Goal: Task Accomplishment & Management: Use online tool/utility

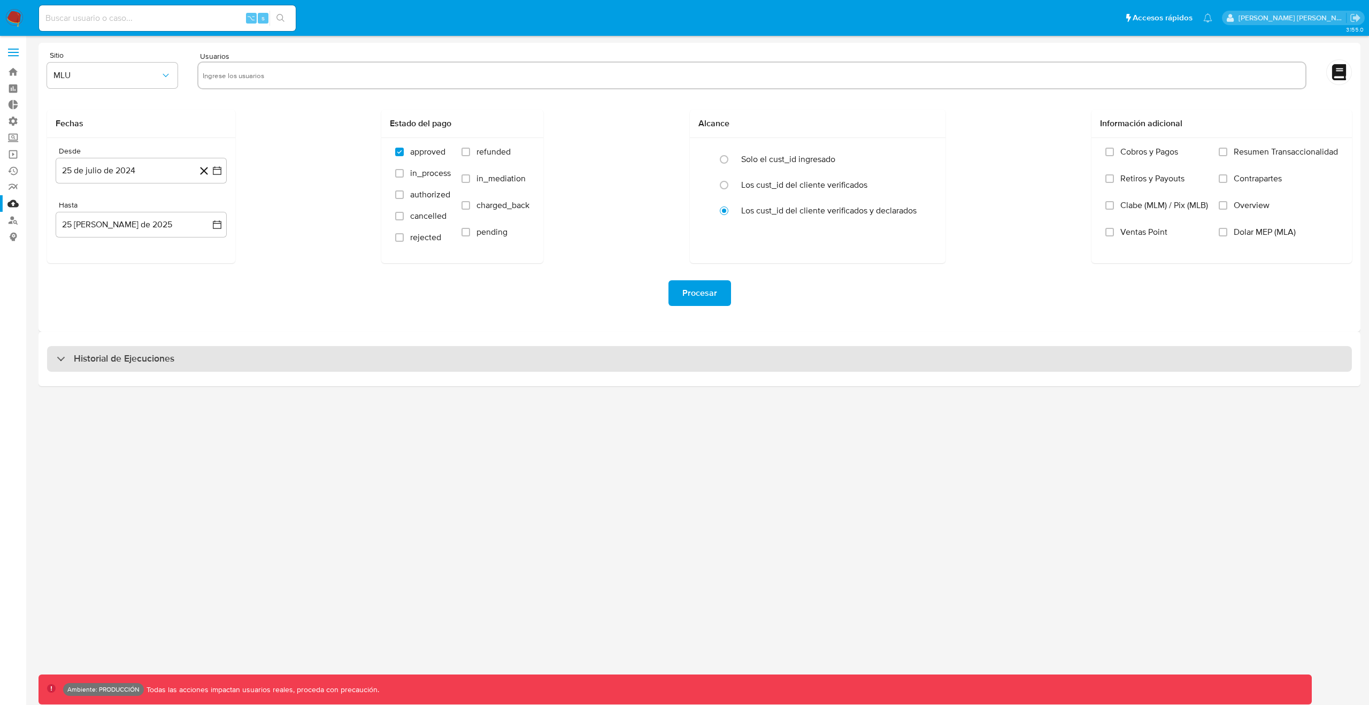
click at [820, 351] on div "Historial de Ejecuciones" at bounding box center [699, 359] width 1305 height 26
select select "10"
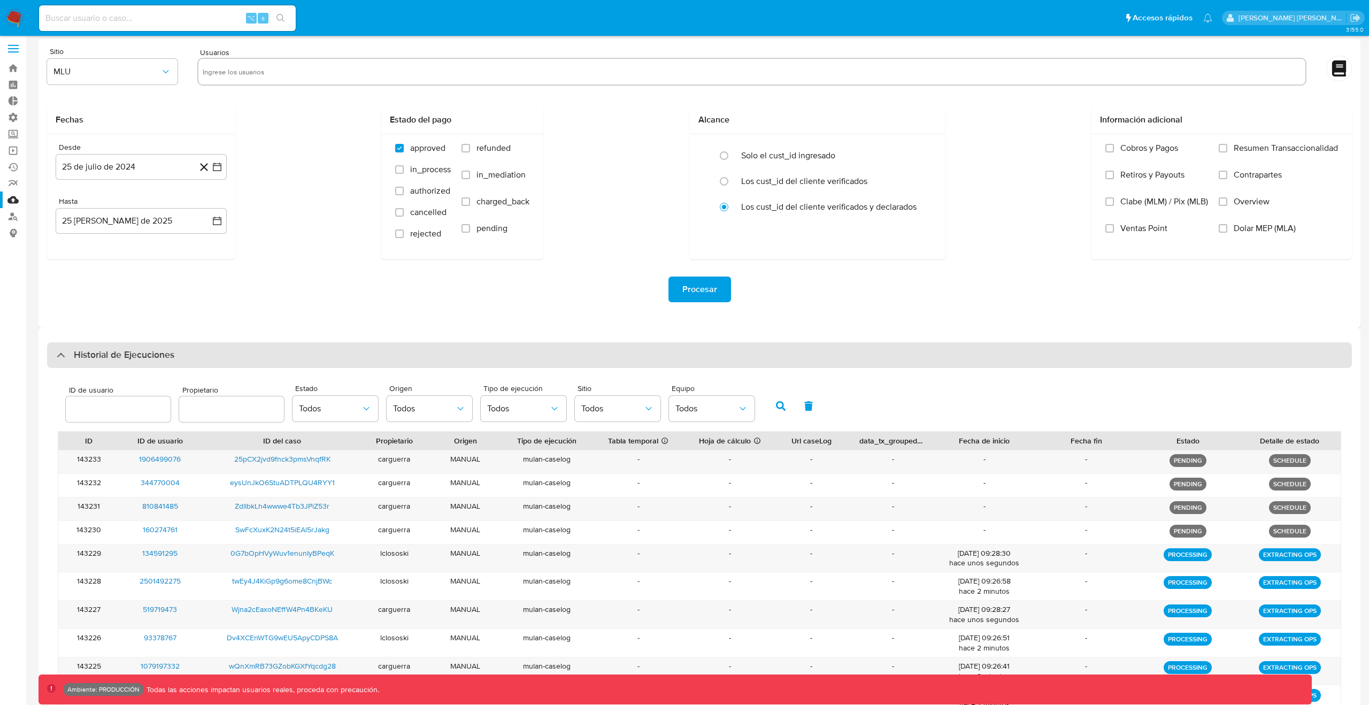
scroll to position [73, 0]
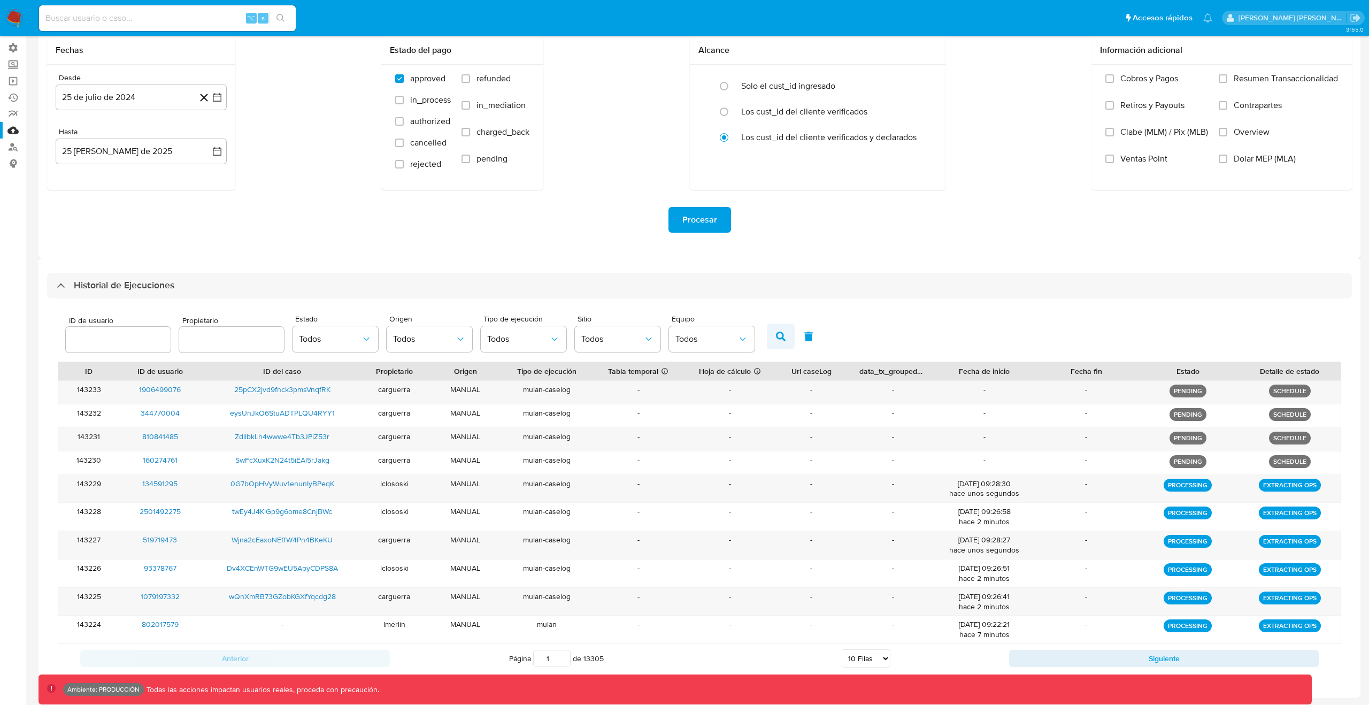
click at [776, 337] on icon "button" at bounding box center [781, 337] width 10 height 10
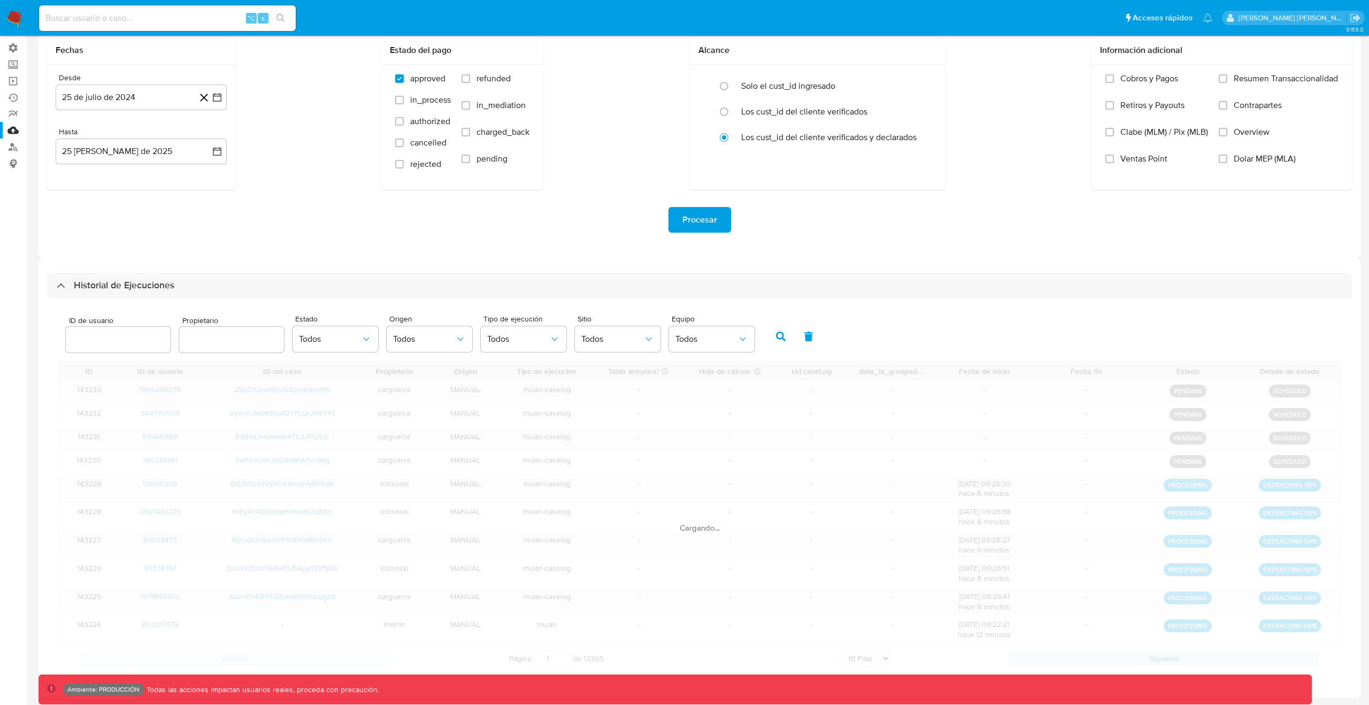
scroll to position [45, 0]
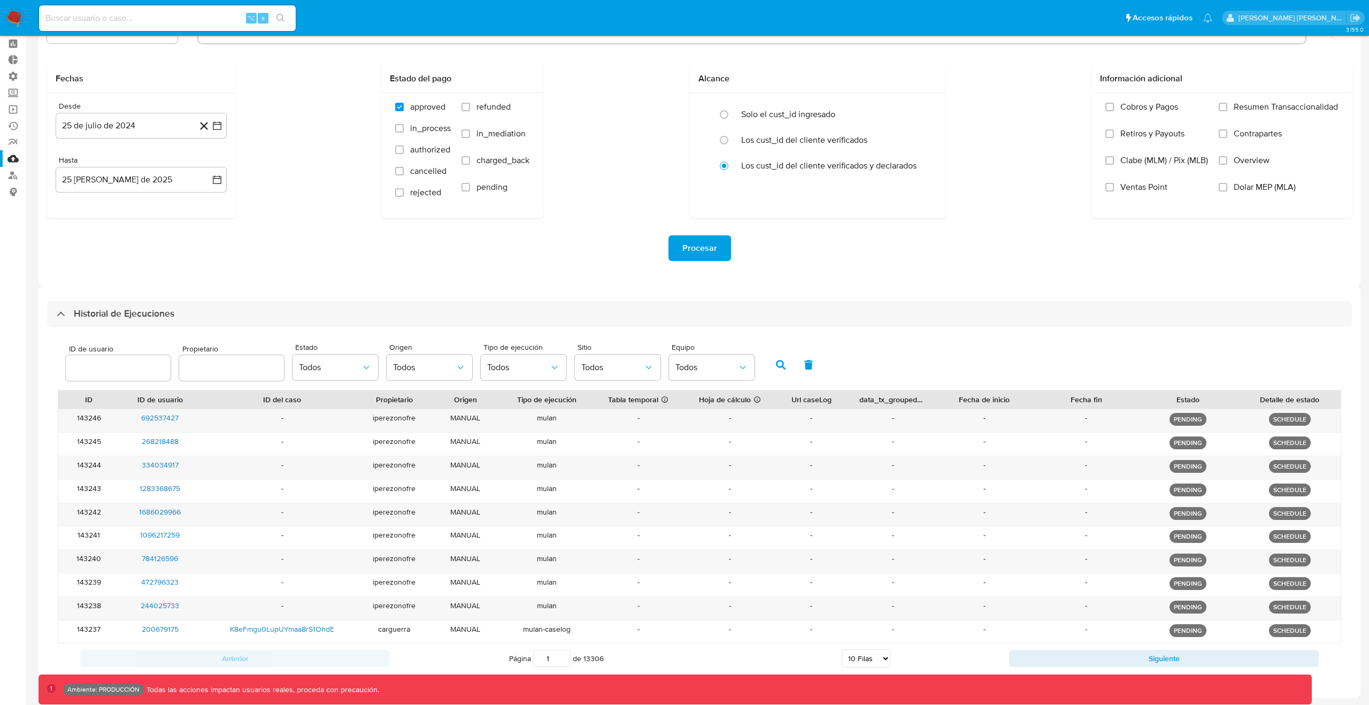
click at [779, 366] on icon "button" at bounding box center [781, 365] width 10 height 10
click at [1110, 658] on button "Siguiente" at bounding box center [1164, 658] width 310 height 17
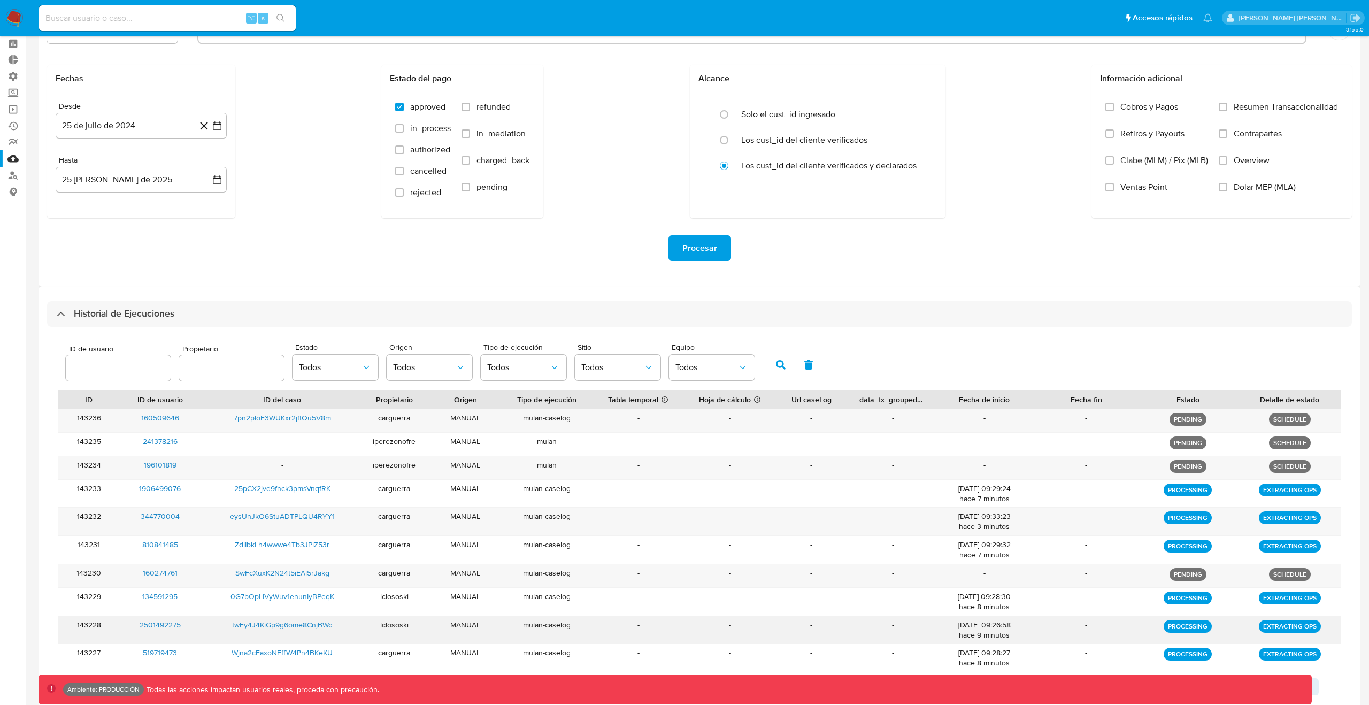
scroll to position [73, 0]
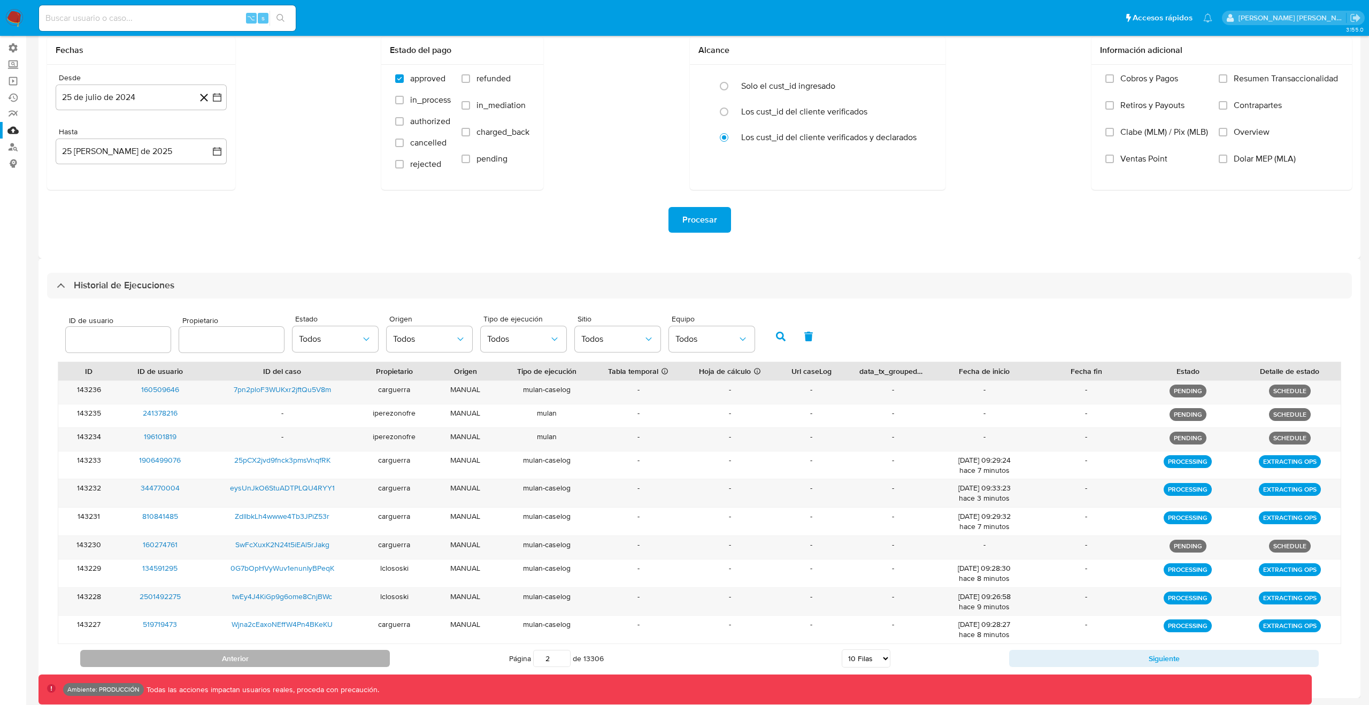
click at [342, 657] on button "Anterior" at bounding box center [235, 658] width 310 height 17
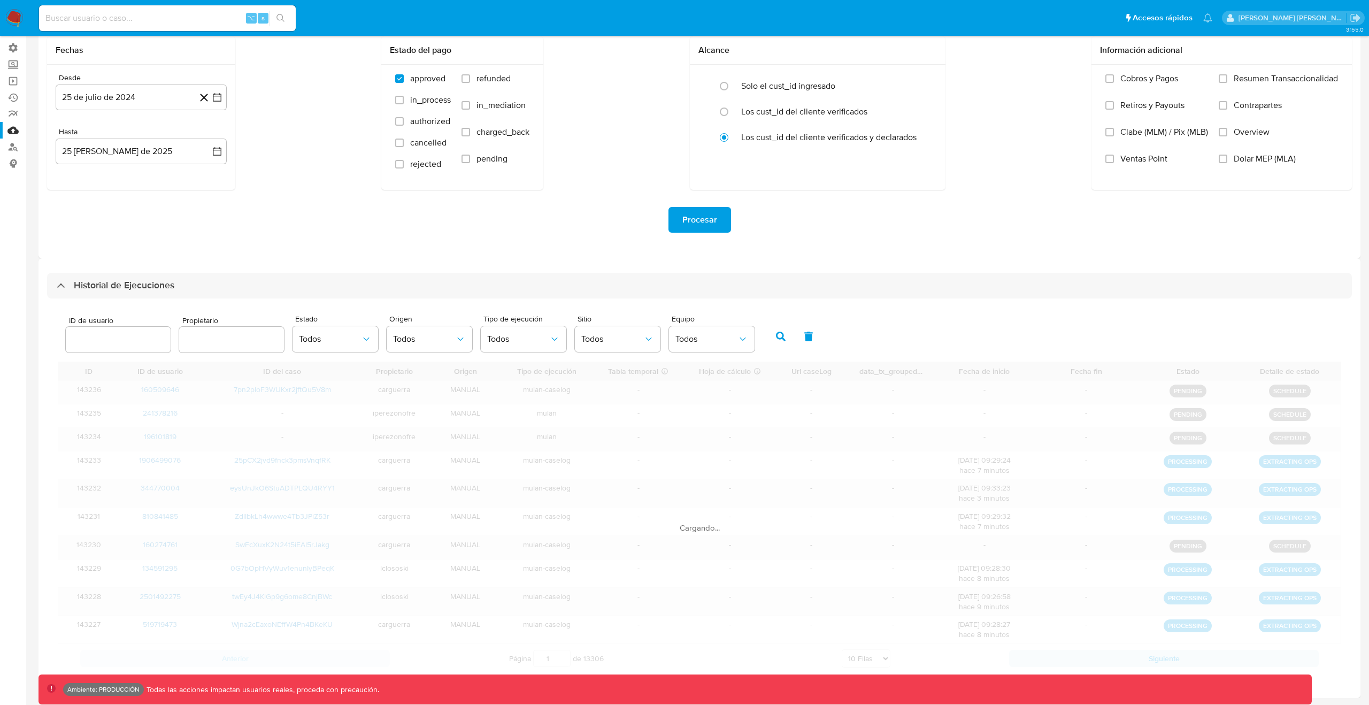
scroll to position [45, 0]
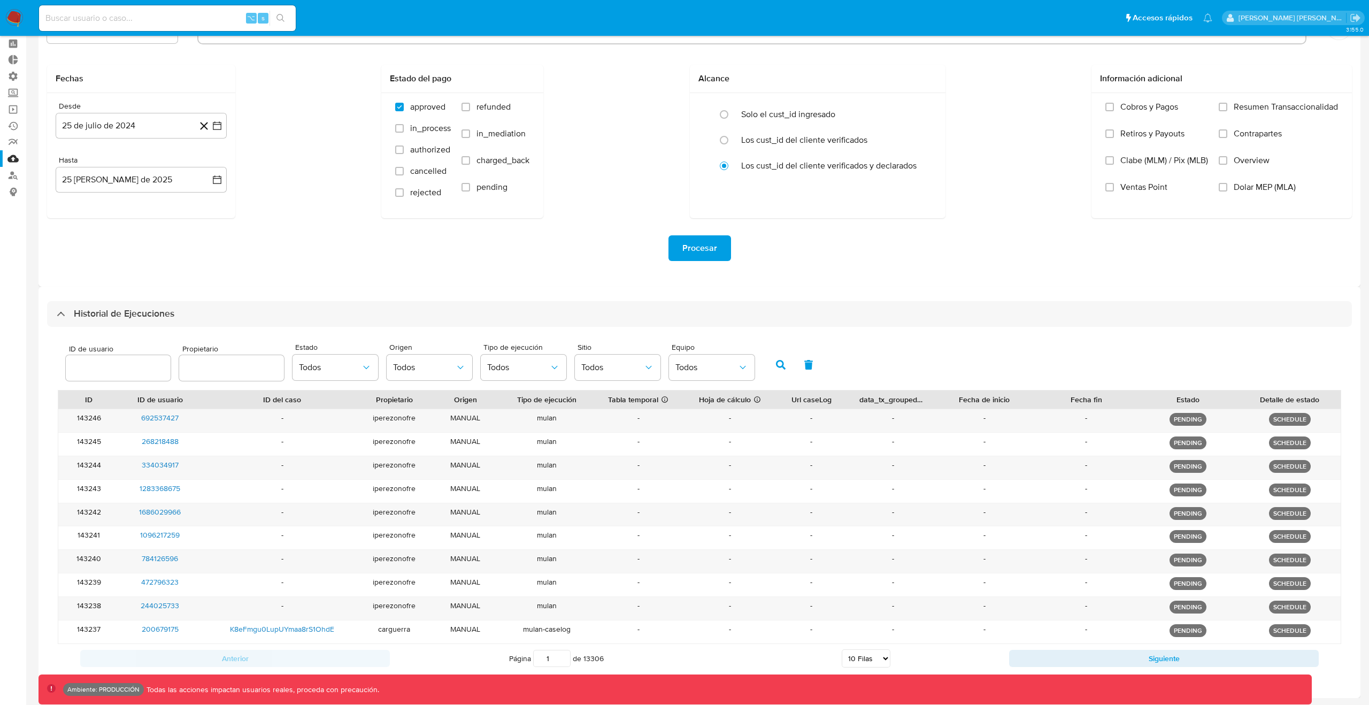
click at [778, 365] on icon "button" at bounding box center [781, 365] width 10 height 10
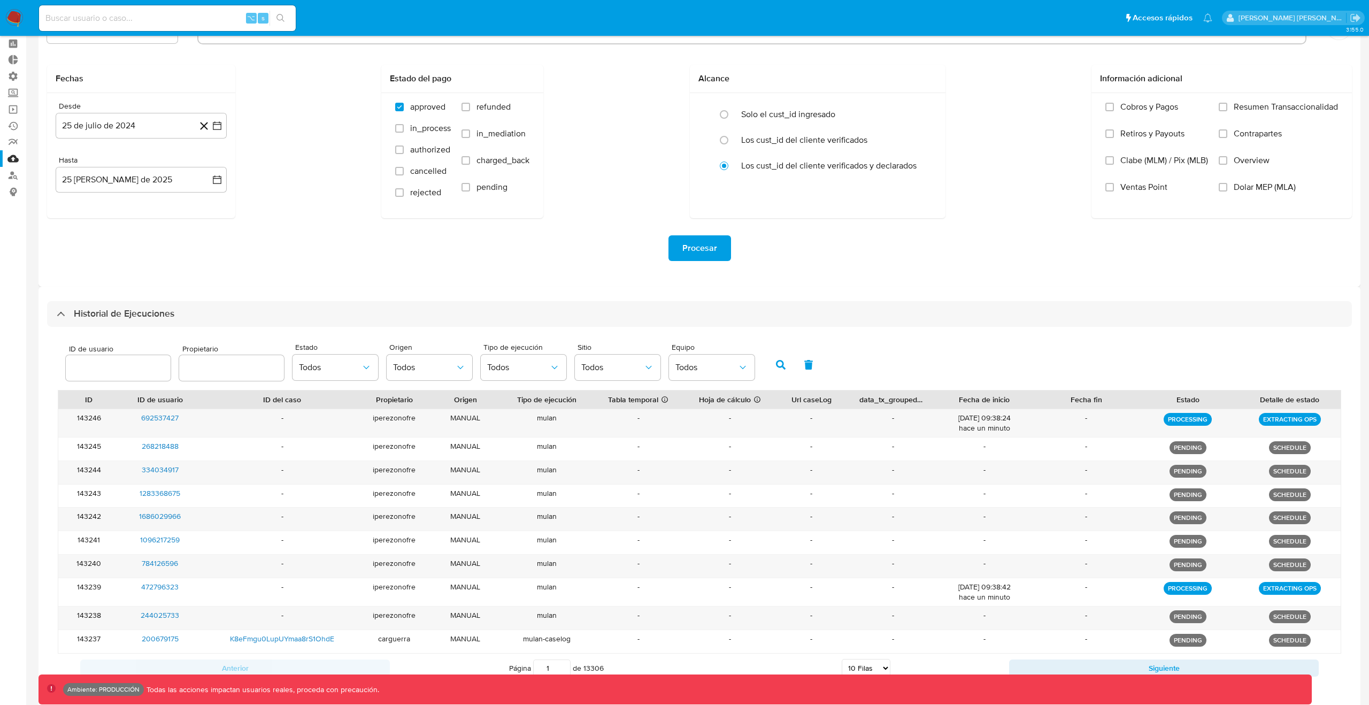
click at [778, 365] on icon "button" at bounding box center [781, 365] width 10 height 10
click at [771, 362] on button "button" at bounding box center [781, 365] width 28 height 26
click at [781, 364] on icon "button" at bounding box center [781, 365] width 10 height 10
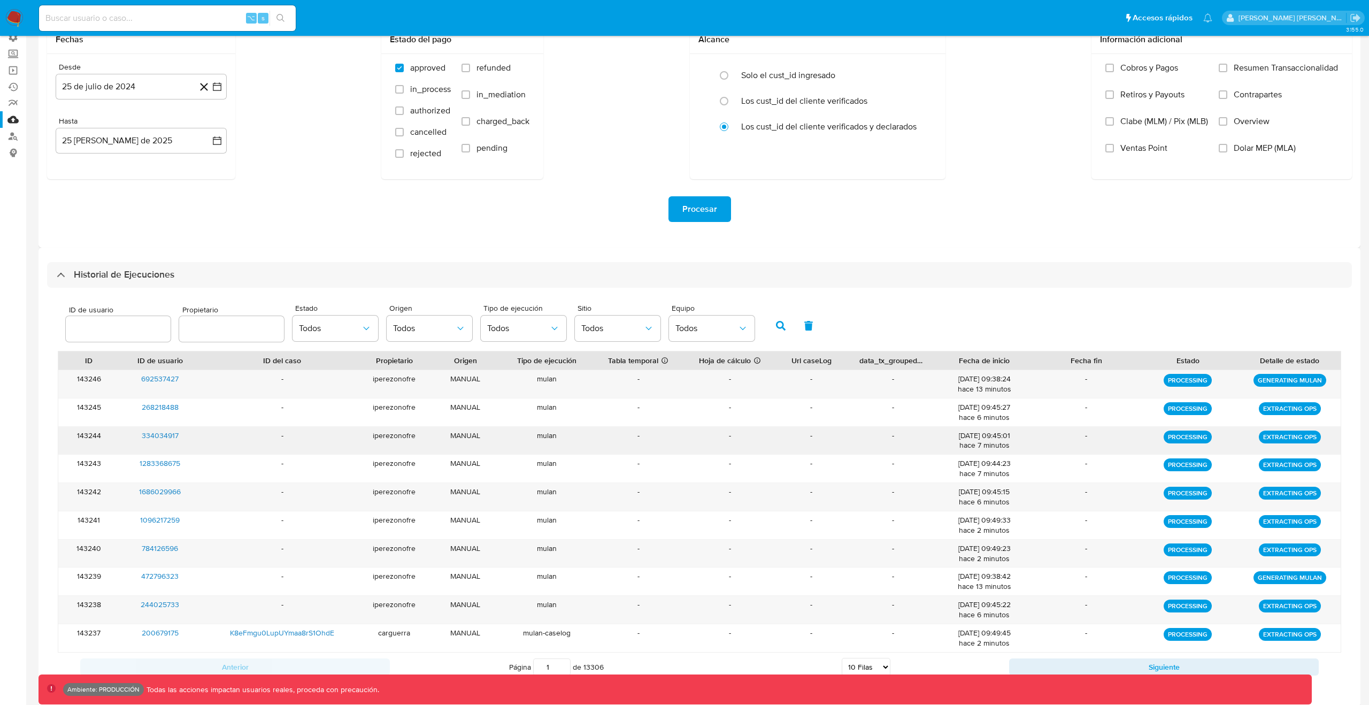
scroll to position [93, 0]
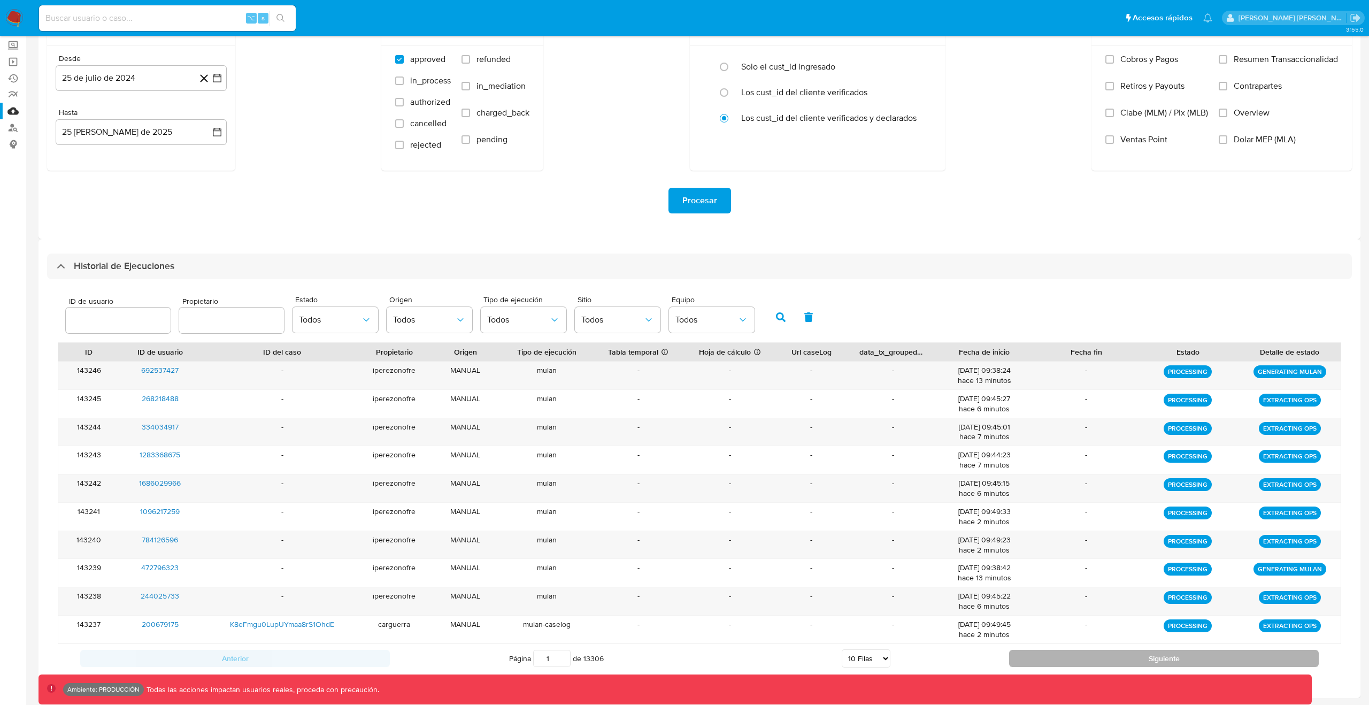
click at [1089, 666] on button "Siguiente" at bounding box center [1164, 658] width 310 height 17
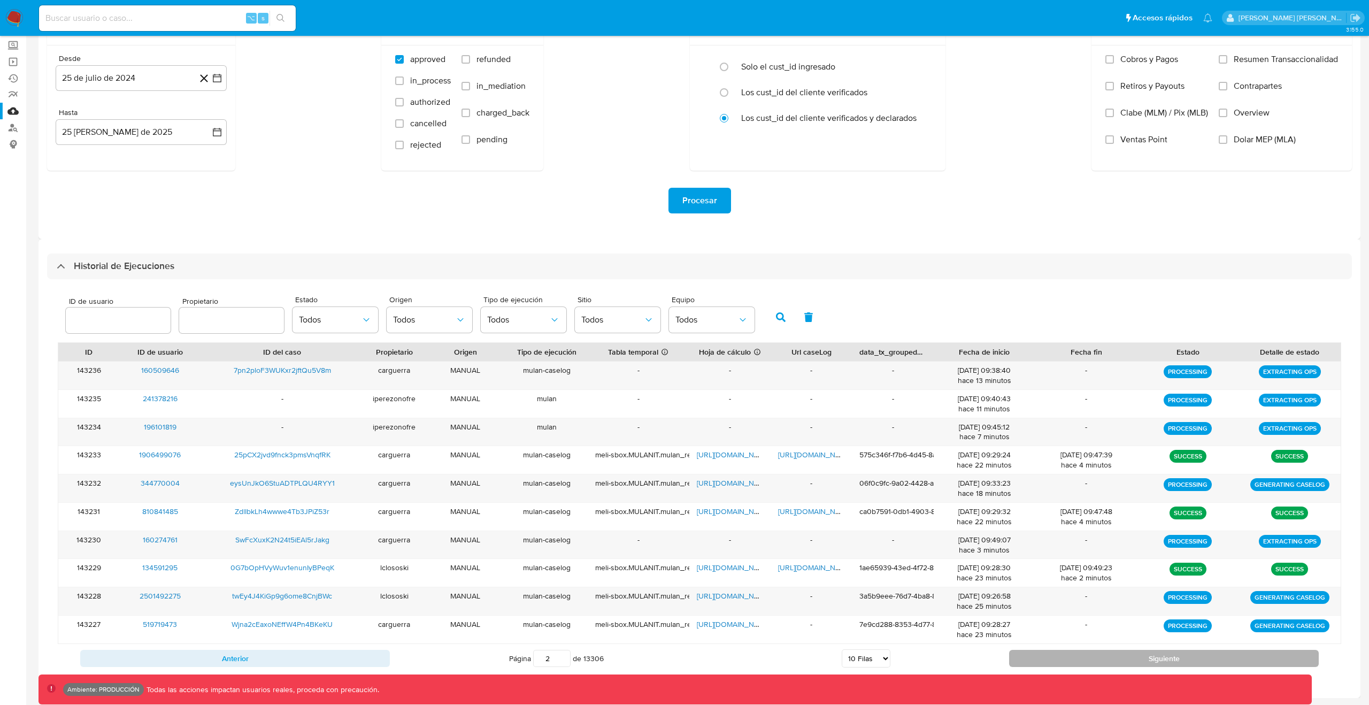
click at [1117, 652] on button "Siguiente" at bounding box center [1164, 658] width 310 height 17
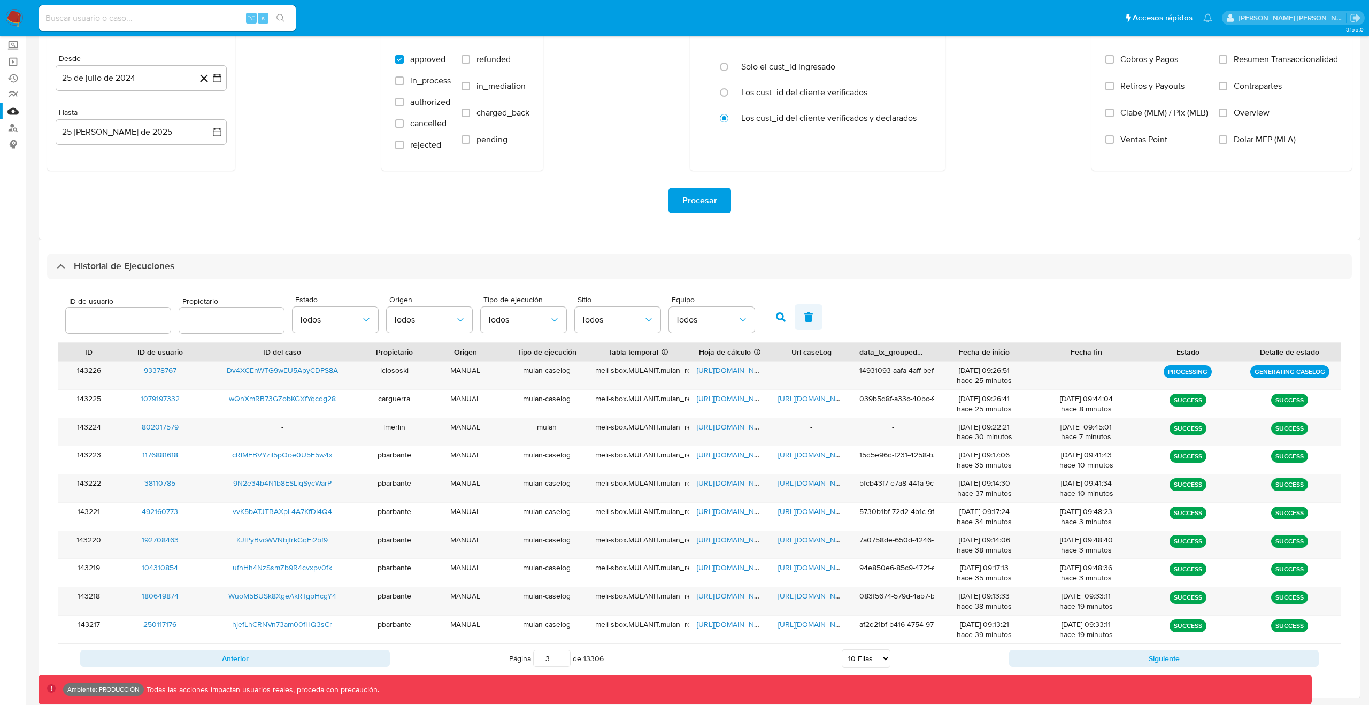
click at [797, 316] on button "button" at bounding box center [809, 317] width 28 height 26
click at [336, 653] on button "Anterior" at bounding box center [235, 658] width 310 height 17
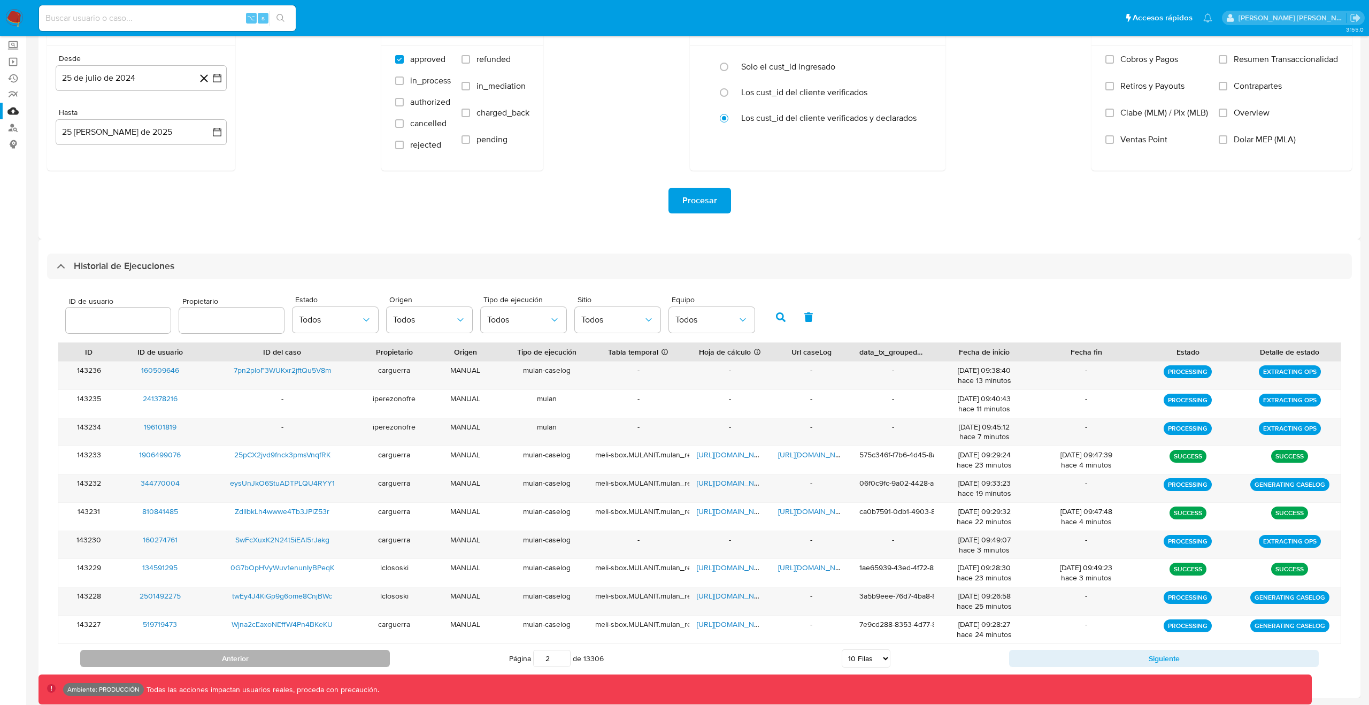
click at [336, 653] on button "Anterior" at bounding box center [235, 658] width 310 height 17
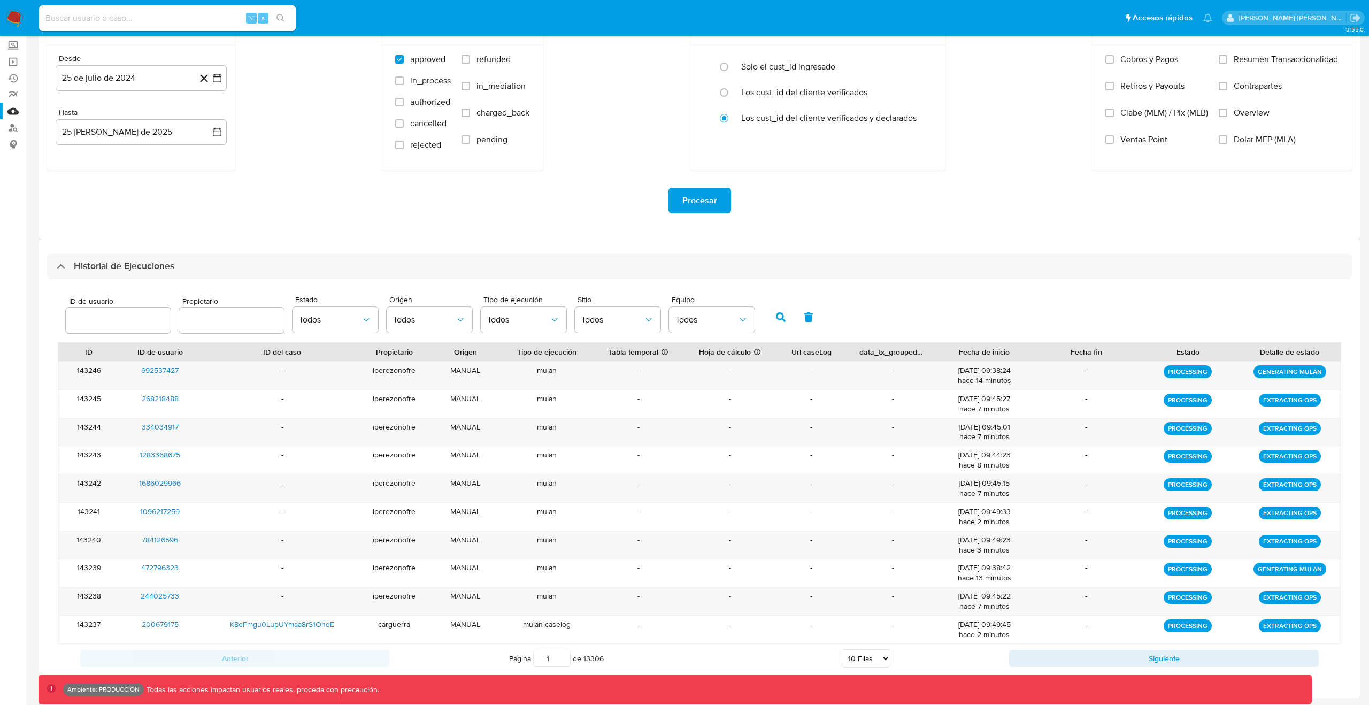
click at [783, 321] on button "button" at bounding box center [781, 317] width 28 height 26
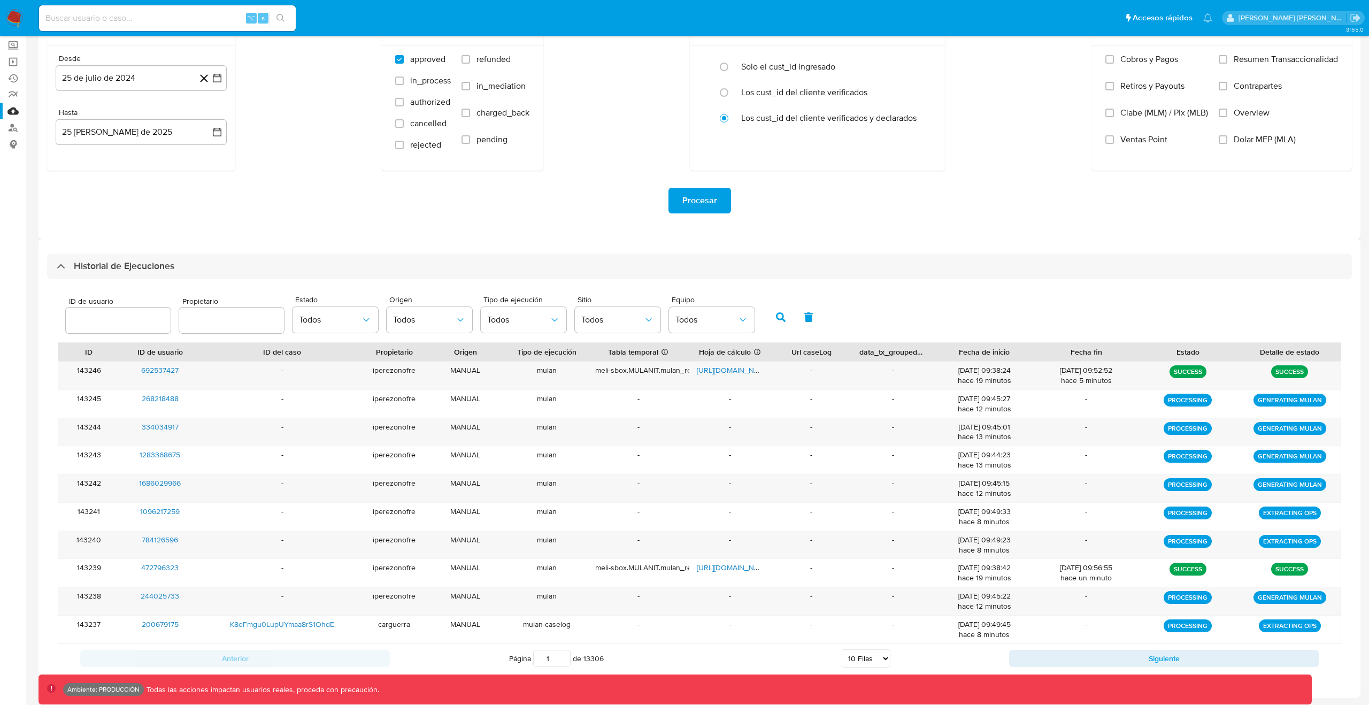
click at [813, 321] on button "button" at bounding box center [809, 317] width 28 height 26
click at [770, 313] on button "button" at bounding box center [781, 317] width 28 height 26
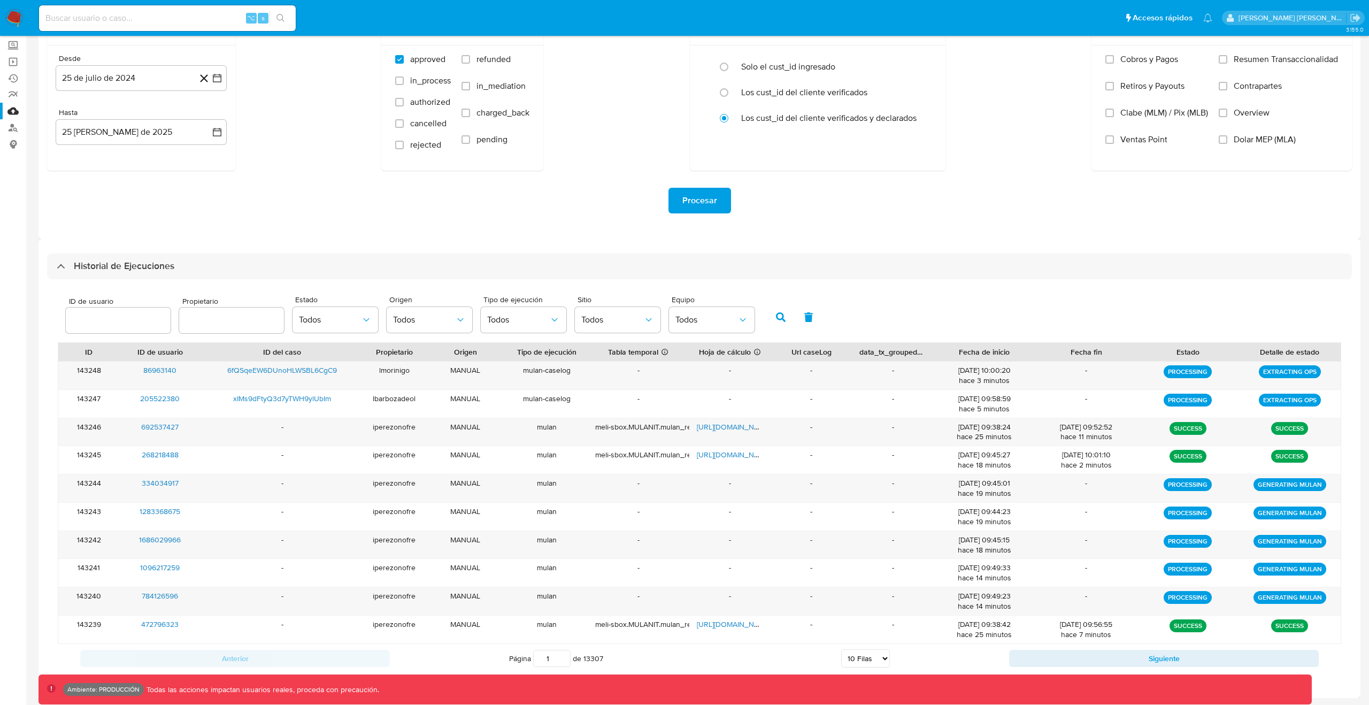
click at [782, 309] on button "button" at bounding box center [781, 317] width 28 height 26
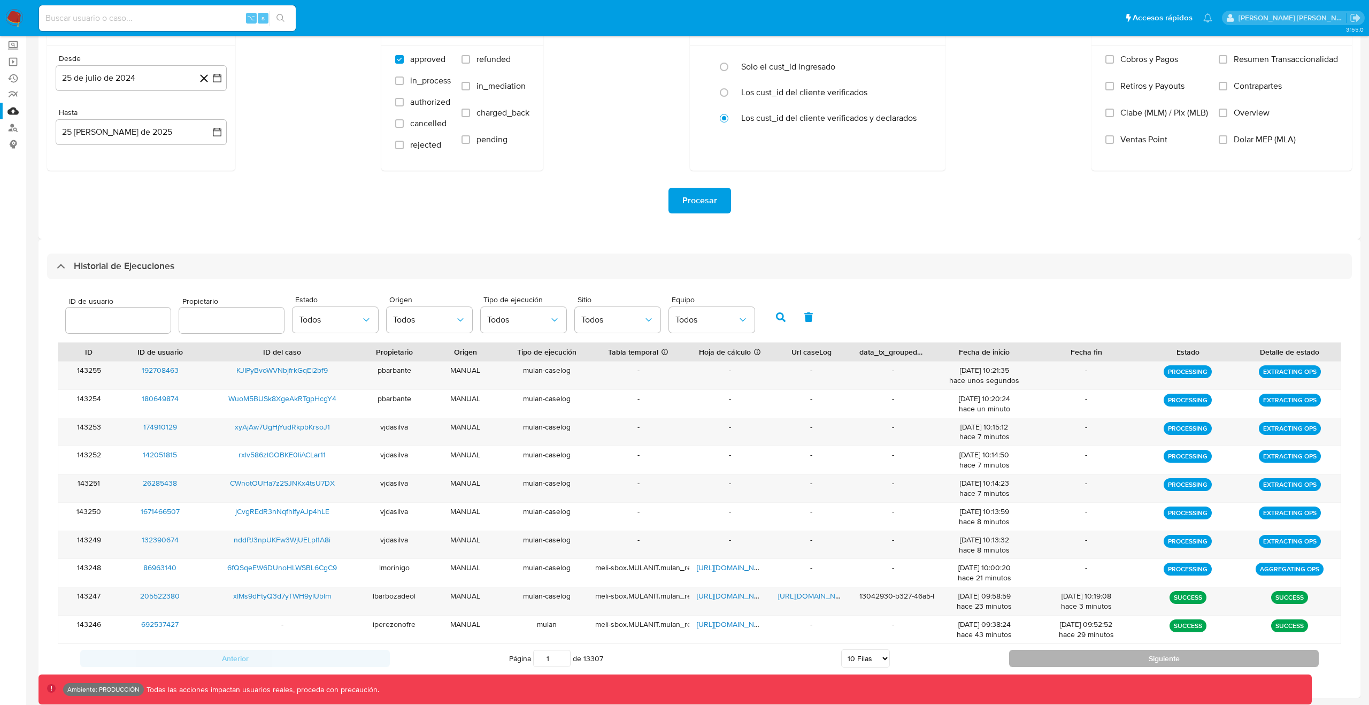
click at [1102, 662] on button "Siguiente" at bounding box center [1164, 658] width 310 height 17
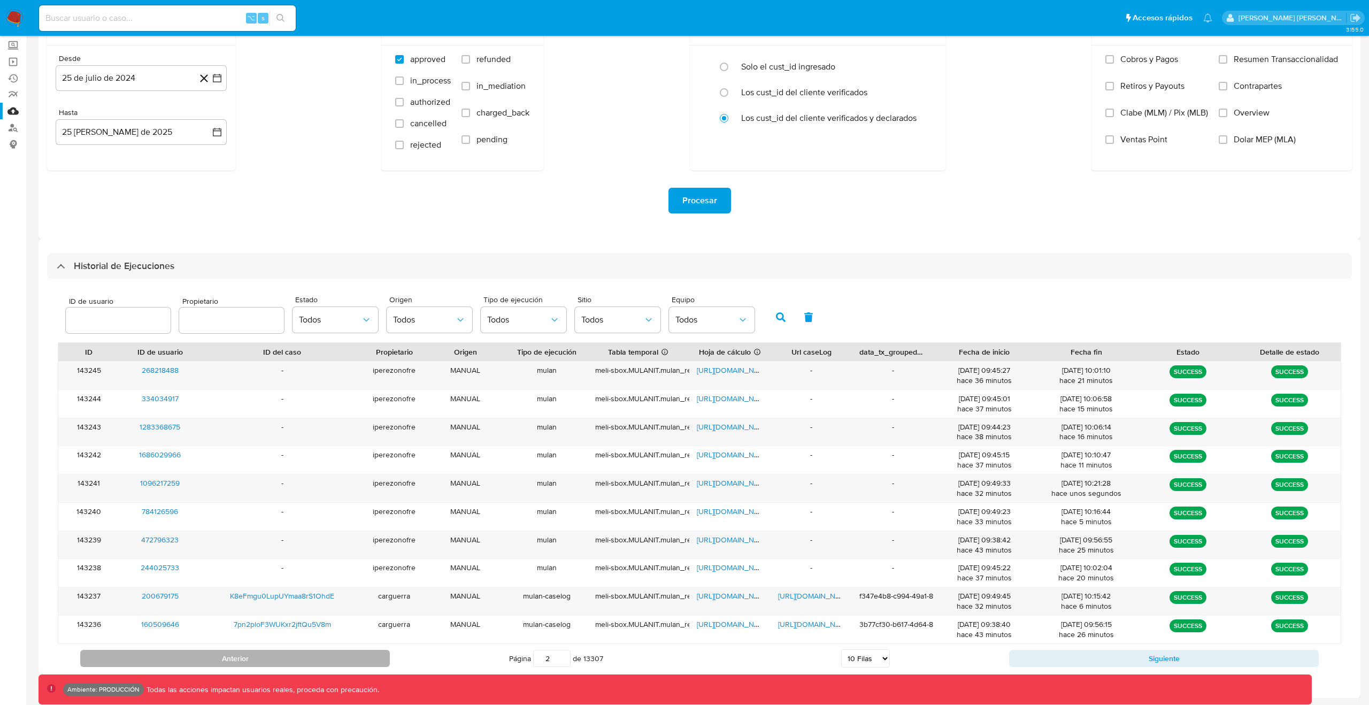
click at [365, 650] on button "Anterior" at bounding box center [235, 658] width 310 height 17
type input "1"
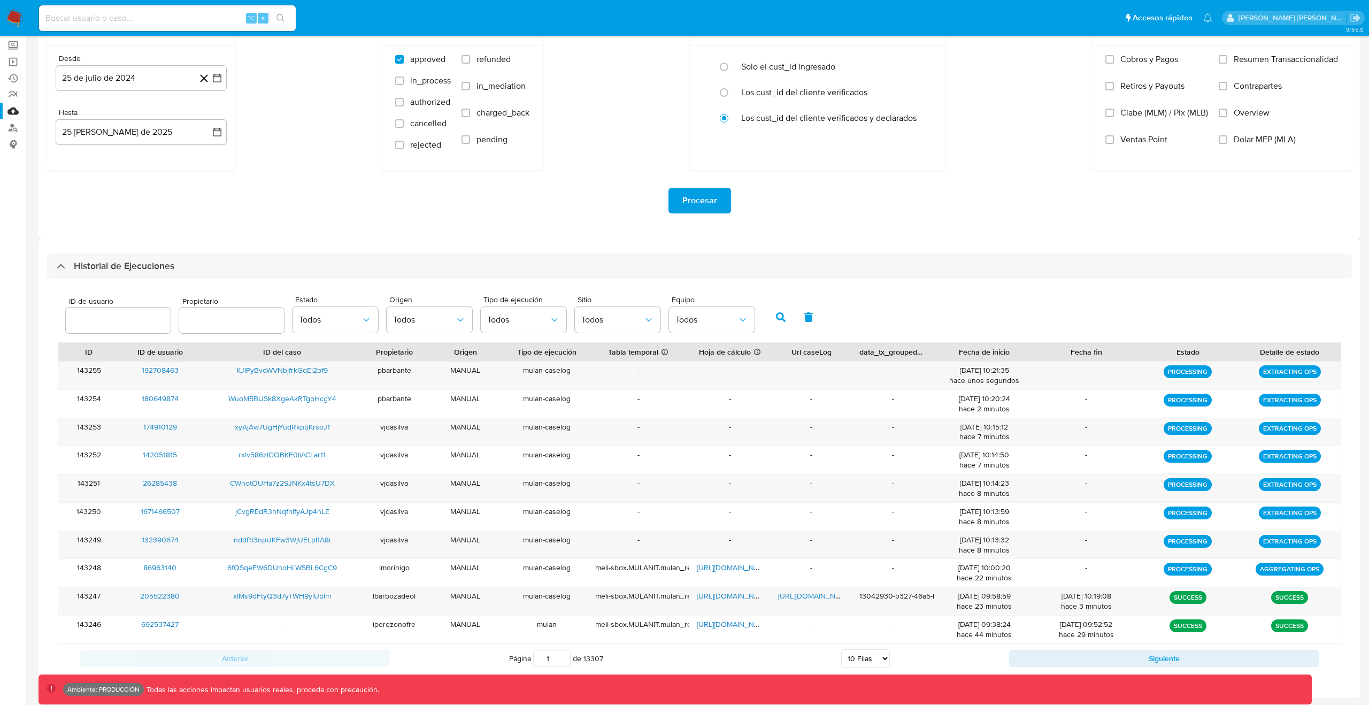
click at [767, 312] on button "button" at bounding box center [781, 317] width 28 height 26
